Goal: Task Accomplishment & Management: Manage account settings

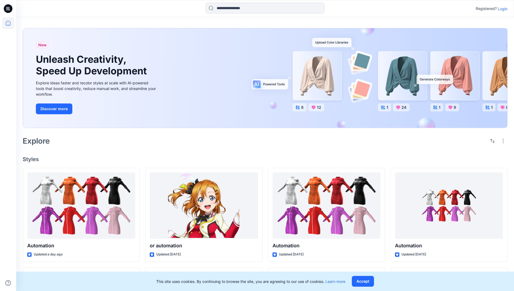
click at [501, 9] on p "Login" at bounding box center [502, 9] width 10 height 6
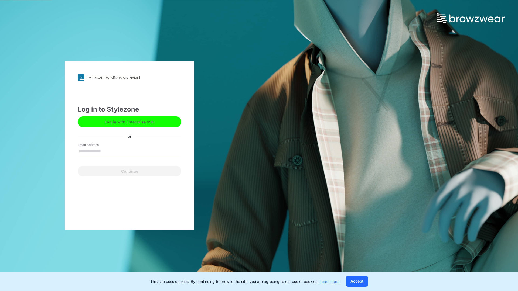
click at [107, 151] on input "Email Address" at bounding box center [130, 151] width 104 height 8
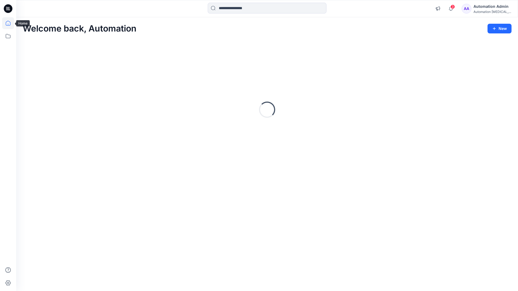
click at [10, 23] on icon at bounding box center [8, 23] width 5 height 5
click at [485, 9] on div "Automation Admin" at bounding box center [492, 6] width 38 height 6
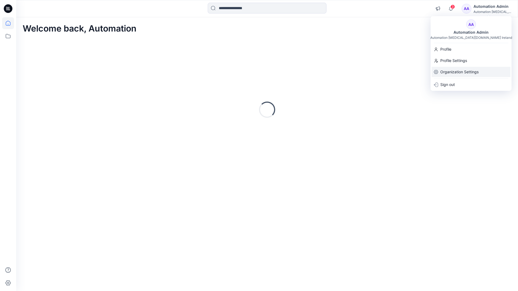
click at [460, 68] on p "Organization Settings" at bounding box center [459, 72] width 38 height 10
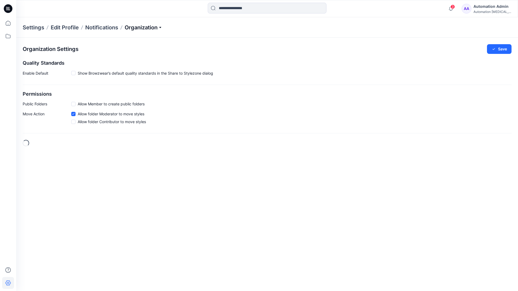
click at [160, 28] on p "Organization" at bounding box center [144, 28] width 38 height 8
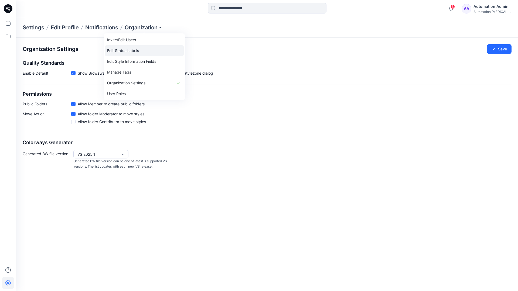
click at [133, 50] on link "Edit Status Labels" at bounding box center [144, 50] width 79 height 11
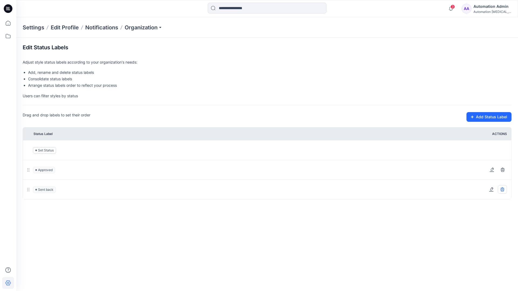
click at [503, 189] on icon at bounding box center [502, 189] width 4 height 4
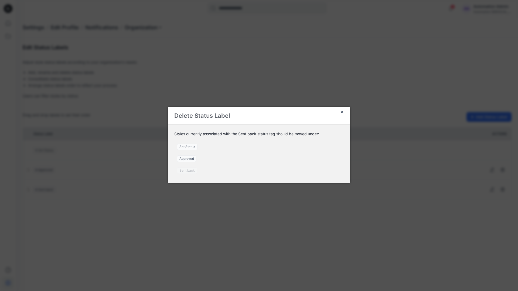
click at [189, 147] on span "Set Status" at bounding box center [187, 147] width 20 height 6
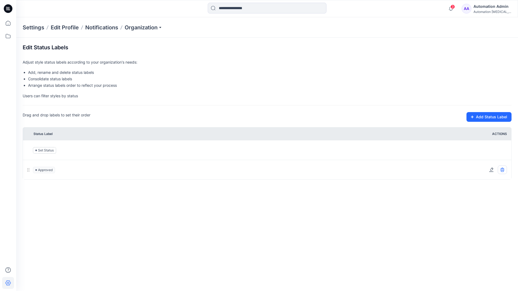
click at [503, 171] on icon at bounding box center [502, 170] width 4 height 3
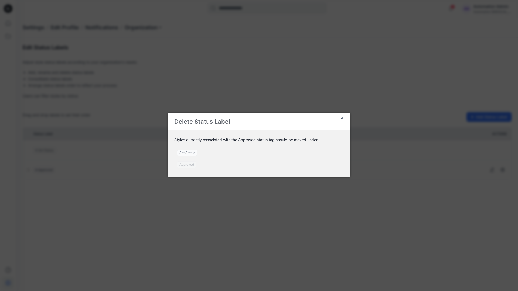
click at [190, 153] on span "Set Status" at bounding box center [187, 153] width 20 height 6
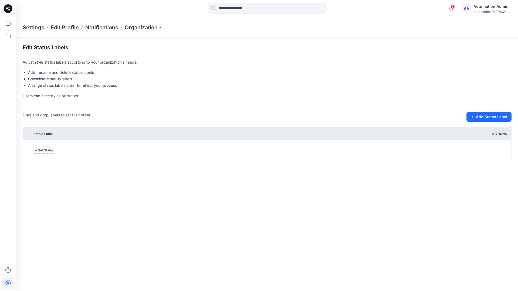
click at [483, 11] on div "Automation testim..." at bounding box center [492, 12] width 38 height 4
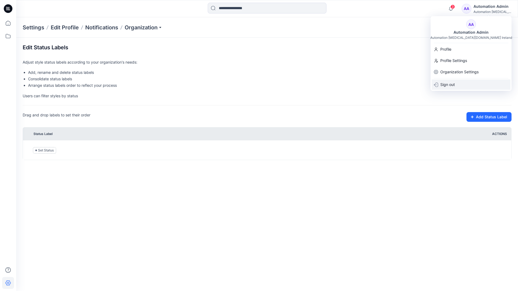
click at [452, 83] on p "Sign out" at bounding box center [447, 85] width 15 height 10
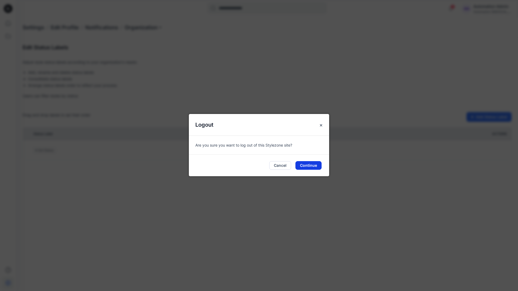
click at [312, 167] on button "Continue" at bounding box center [308, 165] width 26 height 9
